Goal: Information Seeking & Learning: Understand process/instructions

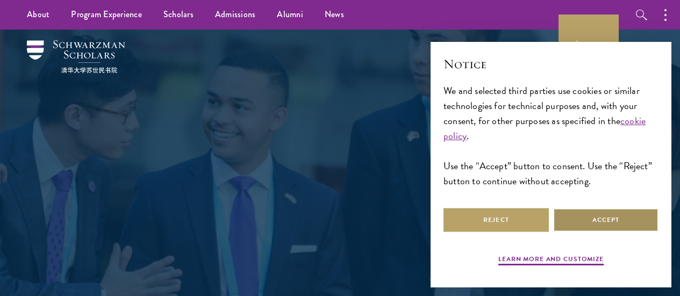
click at [572, 208] on button "Accept" at bounding box center [605, 220] width 105 height 24
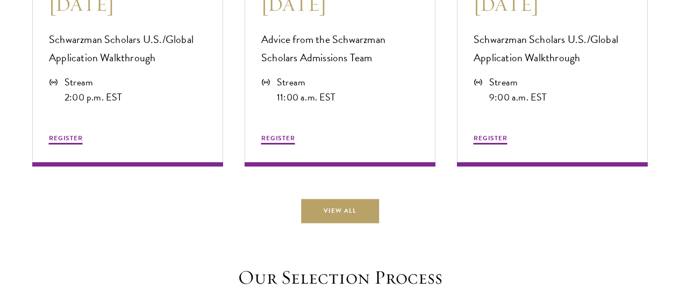
scroll to position [2924, 0]
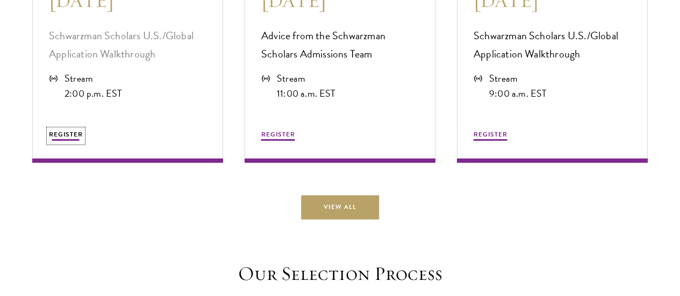
click at [83, 139] on span "REGISTER" at bounding box center [66, 135] width 34 height 10
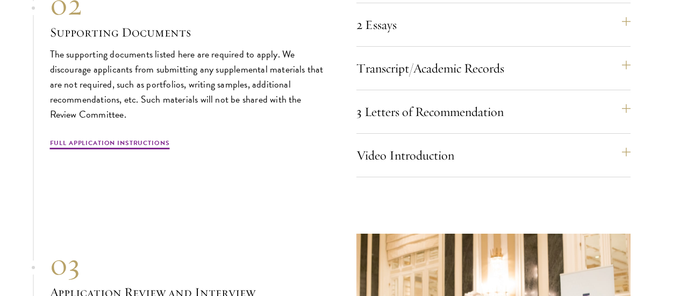
scroll to position [3610, 0]
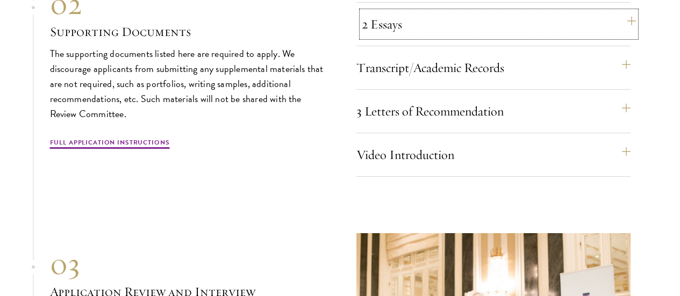
click at [403, 37] on button "2 Essays" at bounding box center [499, 24] width 274 height 26
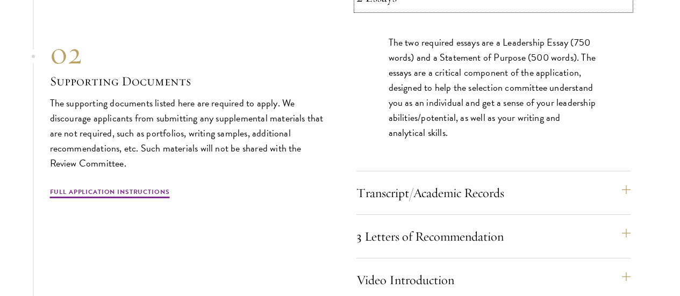
scroll to position [3658, 0]
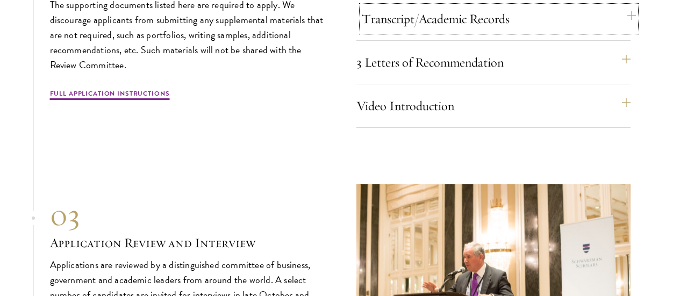
click at [425, 32] on button "Transcript/Academic Records" at bounding box center [499, 19] width 274 height 26
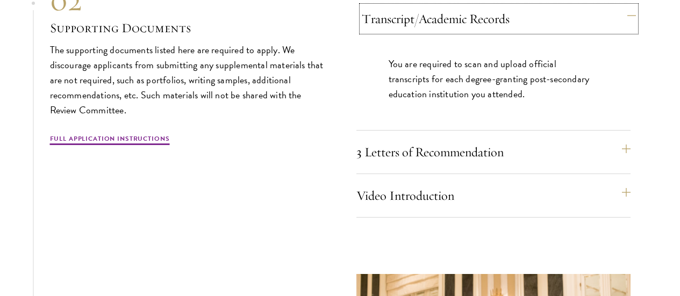
click at [425, 32] on button "Transcript/Academic Records" at bounding box center [499, 19] width 274 height 26
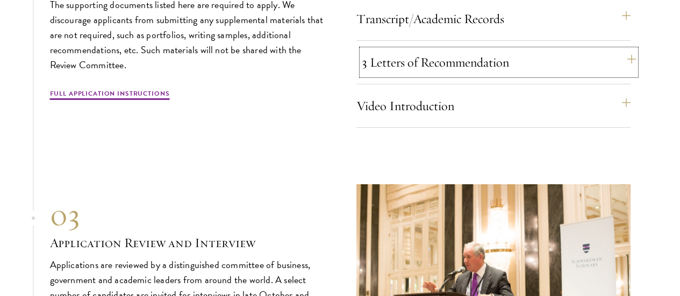
click at [432, 75] on button "3 Letters of Recommendation" at bounding box center [499, 62] width 274 height 26
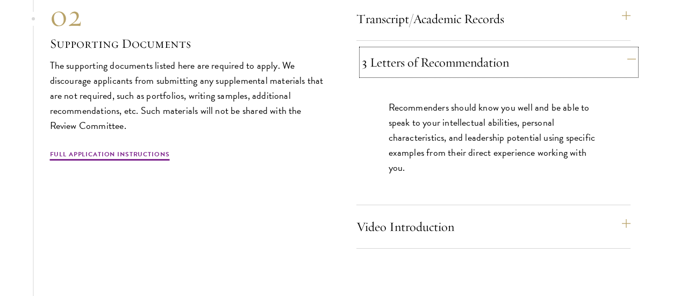
click at [432, 75] on button "3 Letters of Recommendation" at bounding box center [499, 62] width 274 height 26
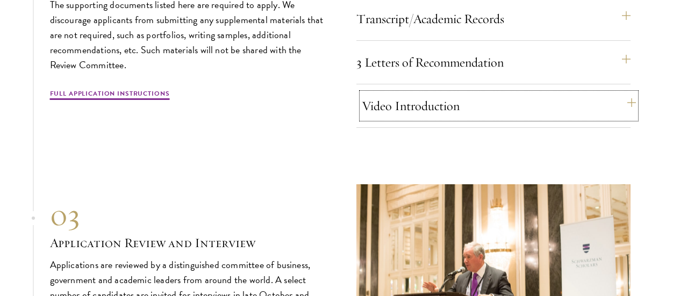
click at [429, 119] on button "Video Introduction" at bounding box center [499, 106] width 274 height 26
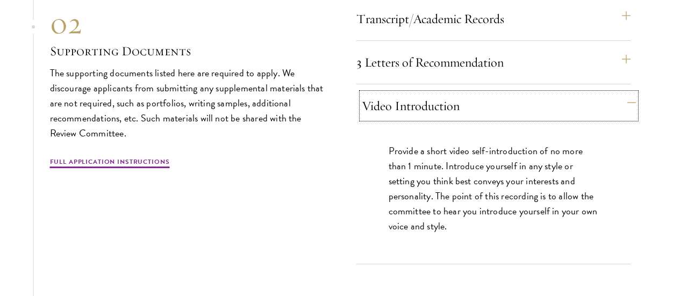
click at [429, 119] on button "Video Introduction" at bounding box center [499, 106] width 274 height 26
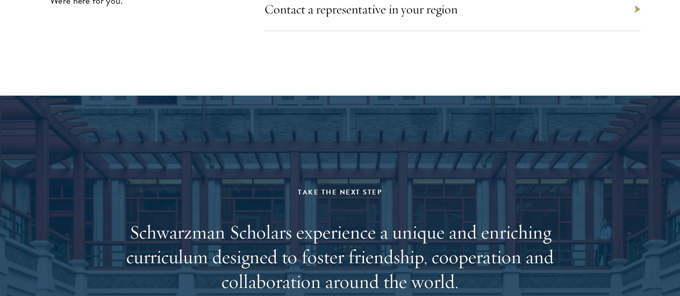
scroll to position [5107, 0]
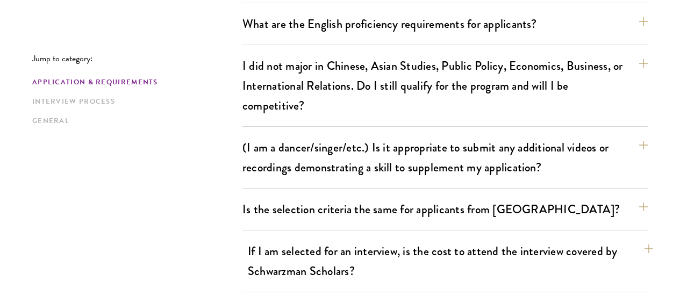
scroll to position [971, 0]
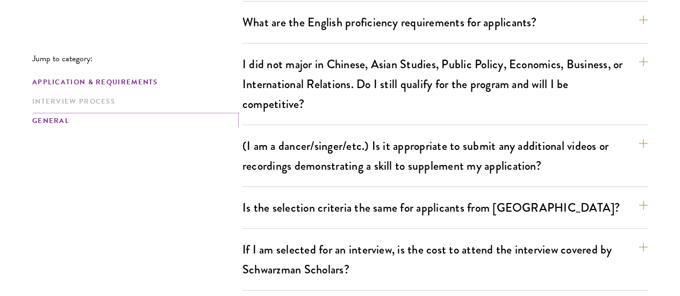
click at [75, 121] on link "General" at bounding box center [134, 121] width 204 height 11
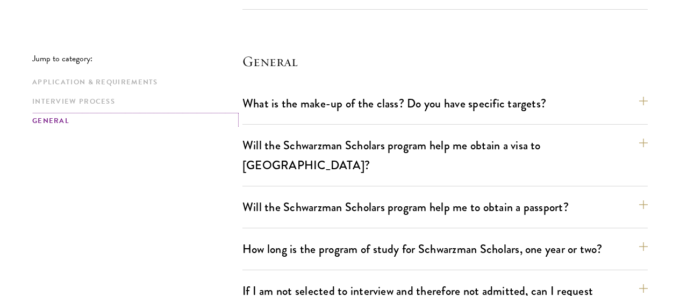
scroll to position [1705, 0]
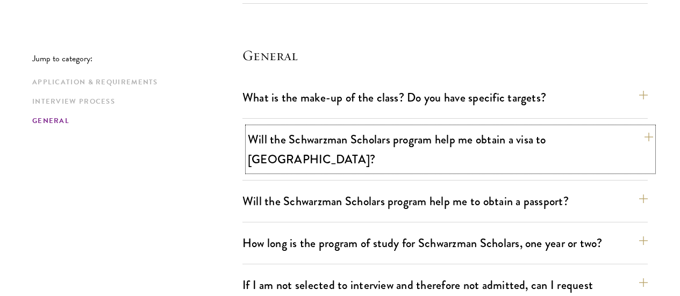
click at [625, 127] on button "Will the Schwarzman Scholars program help me obtain a visa to China?" at bounding box center [450, 149] width 405 height 44
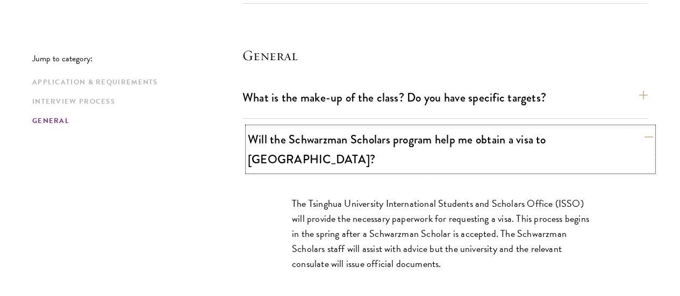
click at [625, 127] on button "Will the Schwarzman Scholars program help me obtain a visa to China?" at bounding box center [450, 149] width 405 height 44
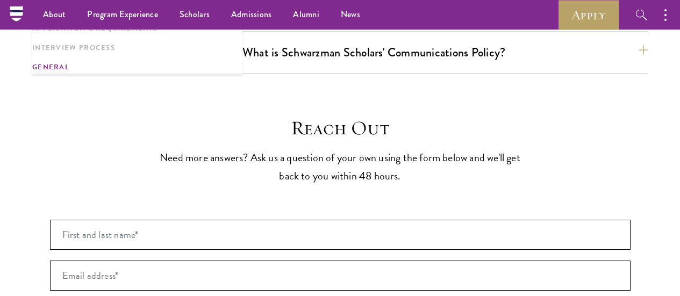
scroll to position [2122, 0]
